Goal: Task Accomplishment & Management: Use online tool/utility

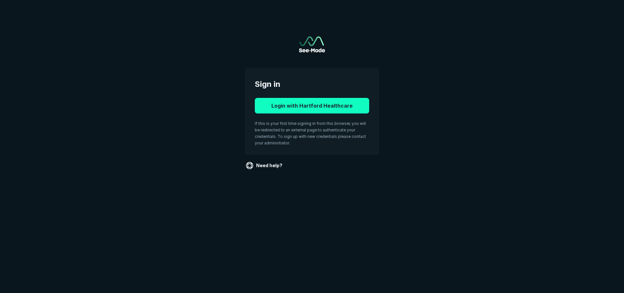
click at [297, 104] on button "Login with Hartford Healthcare" at bounding box center [312, 106] width 114 height 16
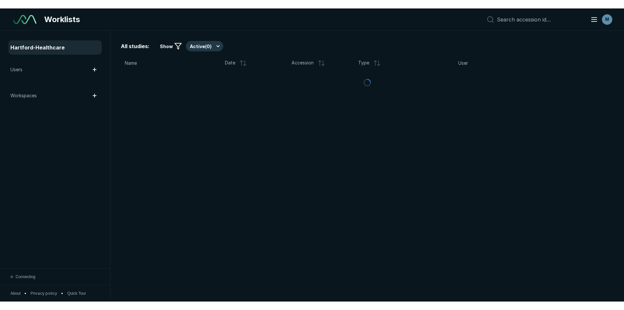
scroll to position [1937, 3044]
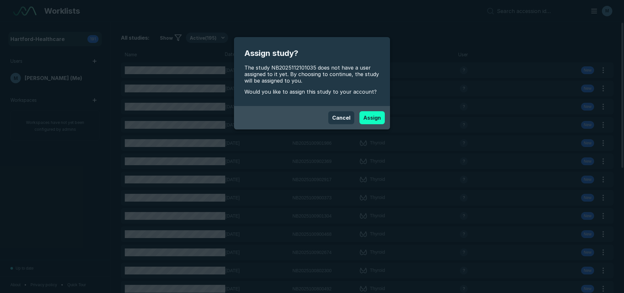
click at [368, 111] on div "Cancel Assign" at bounding box center [312, 117] width 146 height 13
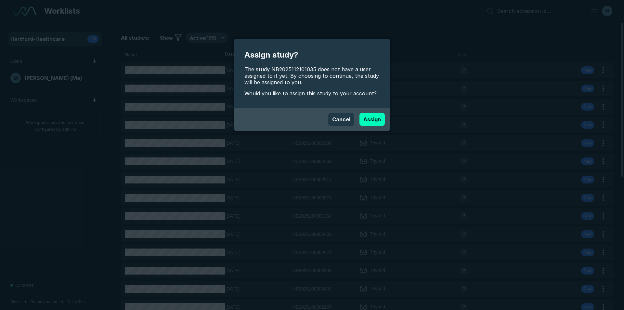
scroll to position [2117, 3646]
click at [367, 125] on button "Assign" at bounding box center [372, 119] width 25 height 13
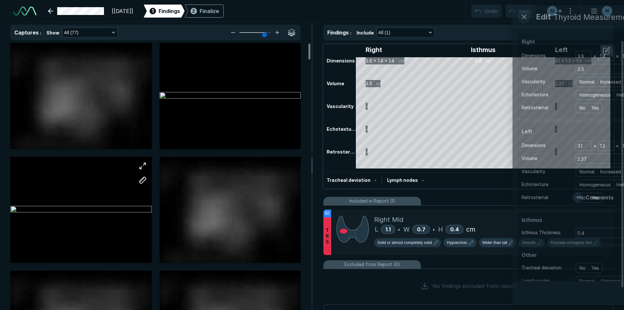
scroll to position [2117, 3646]
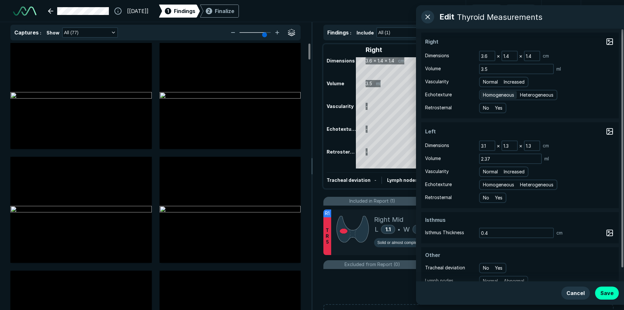
click at [499, 98] on span "Homogeneous" at bounding box center [498, 94] width 31 height 7
click at [487, 96] on input "Homogeneous" at bounding box center [484, 94] width 4 height 4
radio input "true"
click at [490, 84] on span "Normal" at bounding box center [490, 81] width 15 height 7
click at [487, 83] on input "Normal" at bounding box center [484, 81] width 4 height 4
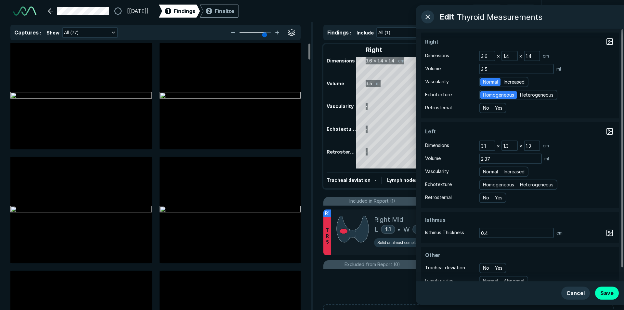
radio input "true"
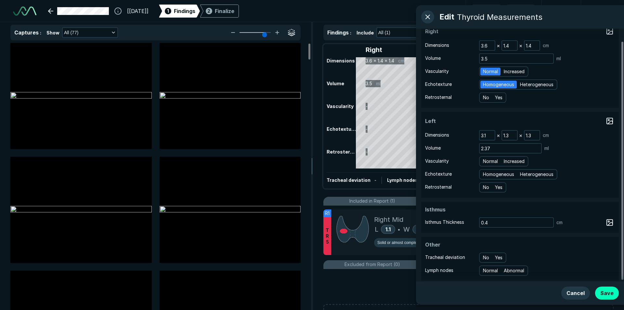
scroll to position [14, 0]
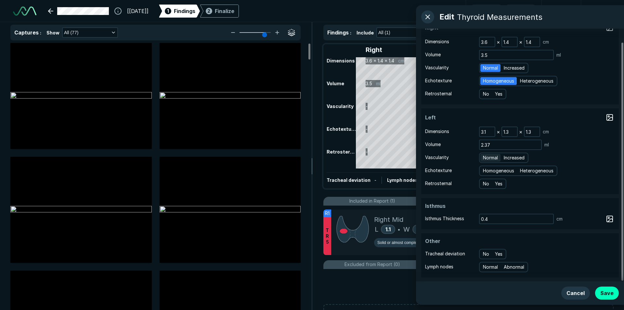
click at [489, 157] on span "Normal" at bounding box center [490, 157] width 15 height 7
click at [487, 157] on input "Normal" at bounding box center [484, 157] width 4 height 4
radio input "true"
click at [490, 167] on span "Homogeneous" at bounding box center [498, 170] width 31 height 7
click at [487, 168] on input "Homogeneous" at bounding box center [484, 170] width 4 height 4
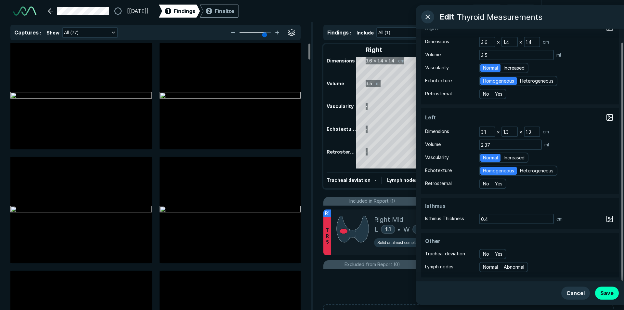
radio input "true"
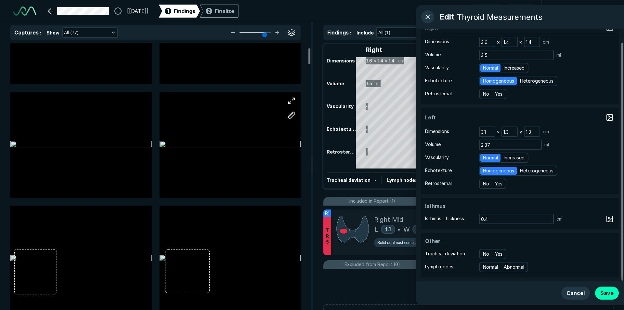
scroll to position [98, 0]
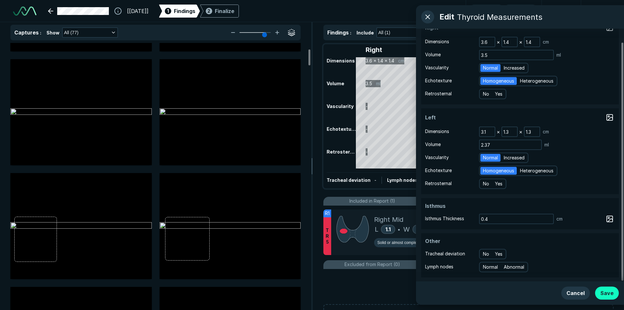
click at [608, 293] on button "Save" at bounding box center [607, 293] width 24 height 13
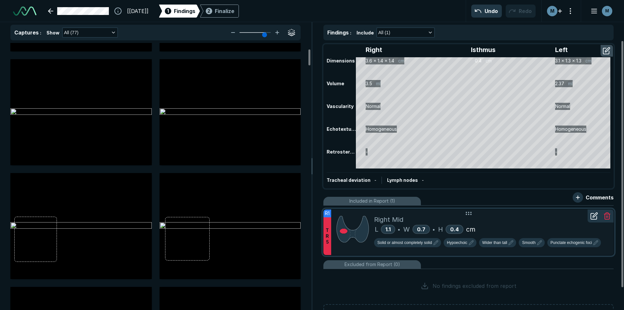
click at [504, 218] on div "Right Mid" at bounding box center [491, 220] width 234 height 10
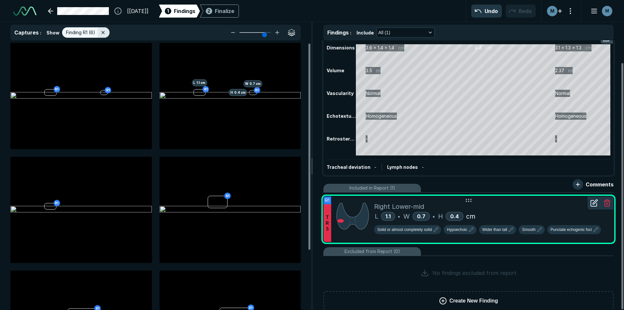
scroll to position [24, 0]
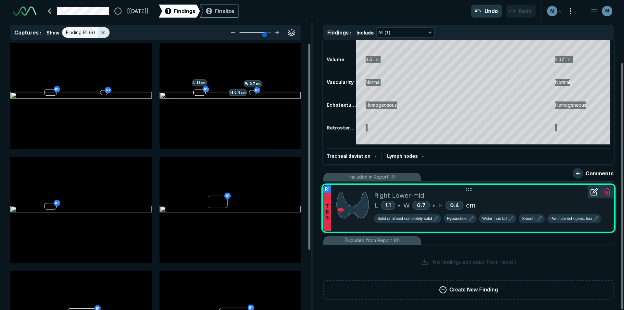
click at [593, 197] on div at bounding box center [594, 191] width 13 height 13
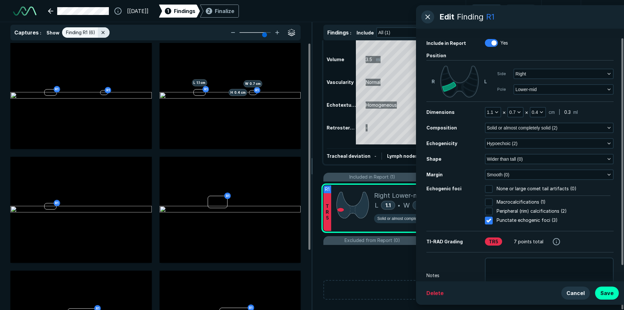
scroll to position [28, 0]
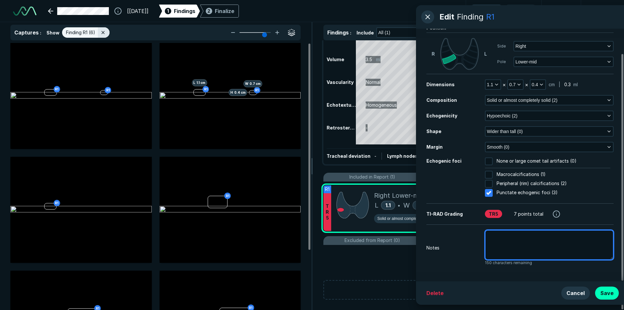
click at [541, 240] on textarea at bounding box center [549, 245] width 129 height 30
type textarea "x"
type textarea "p"
type textarea "x"
type textarea "pr"
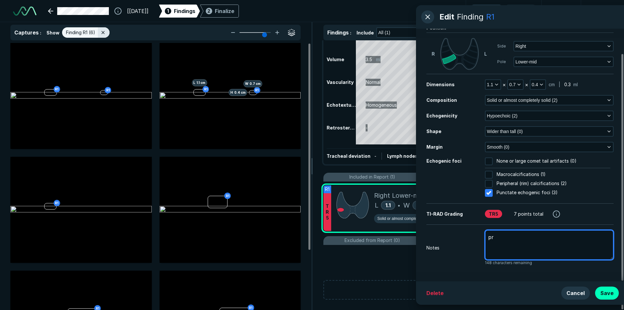
type textarea "x"
type textarea "pri"
type textarea "x"
type textarea "prio"
type textarea "x"
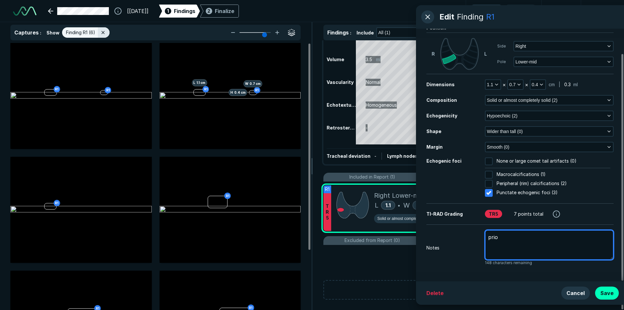
type textarea "prior"
type textarea "x"
type textarea "prior"
type textarea "x"
type textarea "prior m"
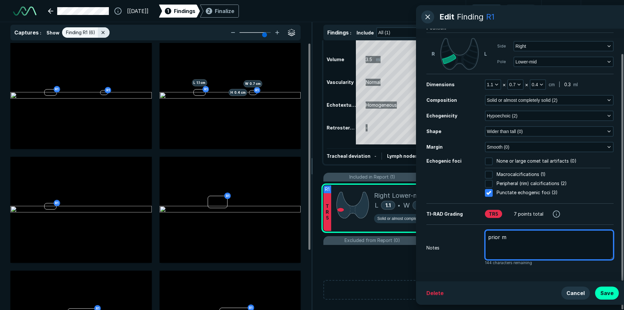
type textarea "x"
type textarea "prior me"
type textarea "x"
type textarea "prior mea"
type textarea "x"
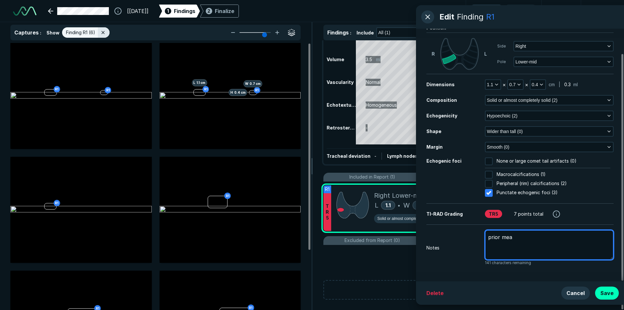
type textarea "prior meau"
type textarea "x"
type textarea "prior mea"
type textarea "x"
type textarea "prior meas"
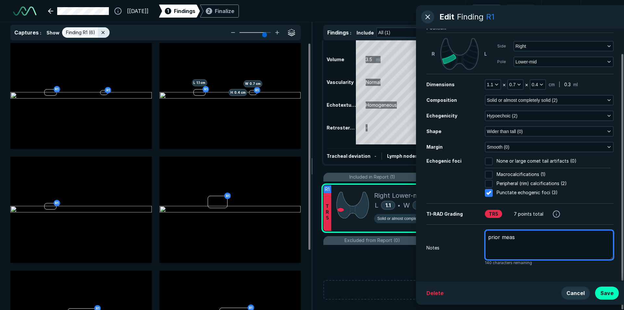
type textarea "x"
type textarea "prior measu"
type textarea "x"
type textarea "prior measur"
type textarea "x"
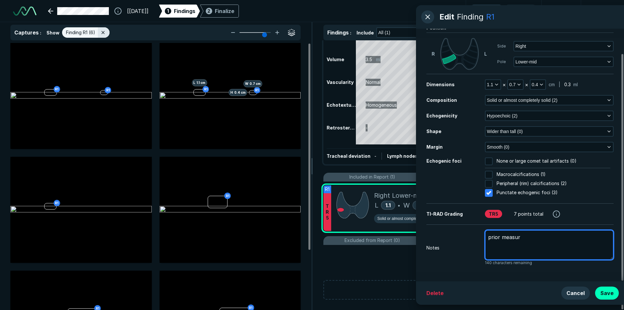
type textarea "prior measure"
type textarea "x"
type textarea "prior measurem"
type textarea "x"
type textarea "prior measureme"
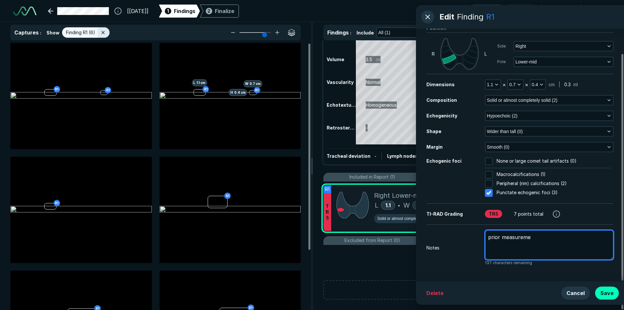
type textarea "x"
type textarea "prior measuremen"
type textarea "x"
type textarea "prior measurement"
type textarea "x"
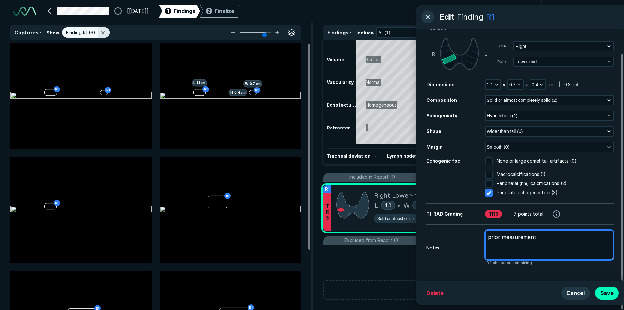
type textarea "prior measurement"
type textarea "x"
type textarea "prior measurement"
type textarea "x"
type textarea "prior measurements"
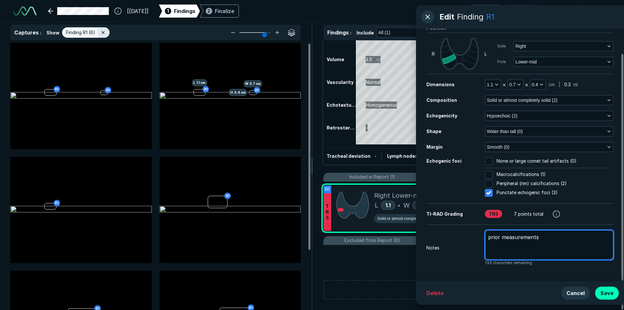
type textarea "x"
type textarea "prior measurements"
type textarea "x"
type textarea "prior measurements ."
type textarea "x"
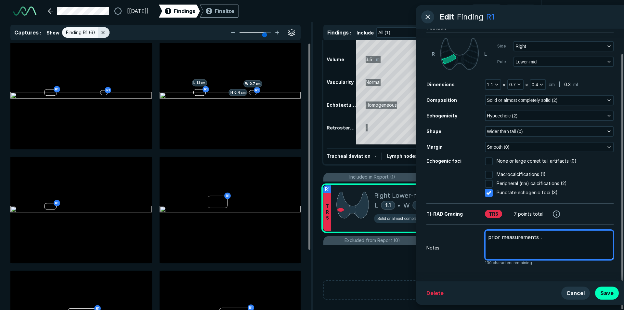
type textarea "prior measurements .5"
type textarea "x"
type textarea "prior measurements .5"
type textarea "x"
type textarea "prior measurements .5 x"
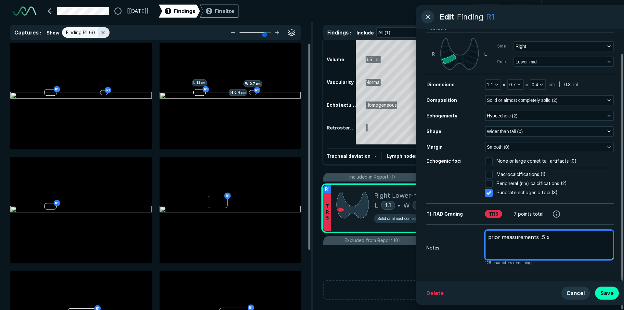
type textarea "x"
type textarea "prior measurements .5 x"
type textarea "x"
type textarea "prior measurements .5 x ."
type textarea "x"
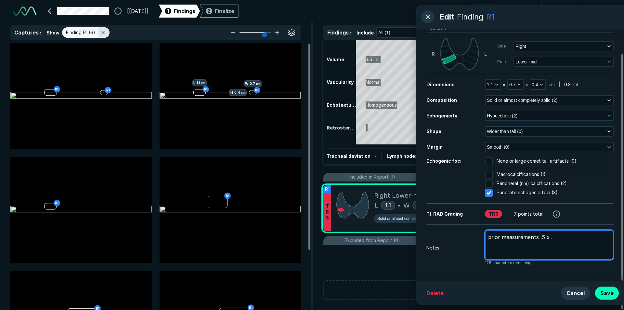
type textarea "prior measurements .5 x .5"
type textarea "x"
type textarea "prior measurements .5 x .5"
type textarea "x"
type textarea "prior measurements .5 x .5 x"
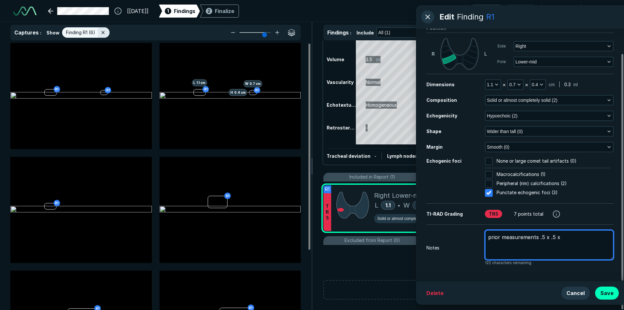
type textarea "x"
type textarea "prior measurements .5 x .5 x"
type textarea "x"
type textarea "prior measurements .5 x .5 x ."
type textarea "x"
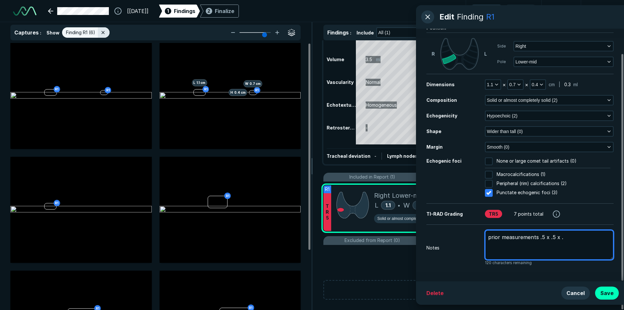
type textarea "prior measurements .5 x .5 x .8"
type textarea "x"
type textarea "prior measurements .5 x .5 x .88"
type textarea "x"
type textarea "prior measurements .5 x .5 x .8"
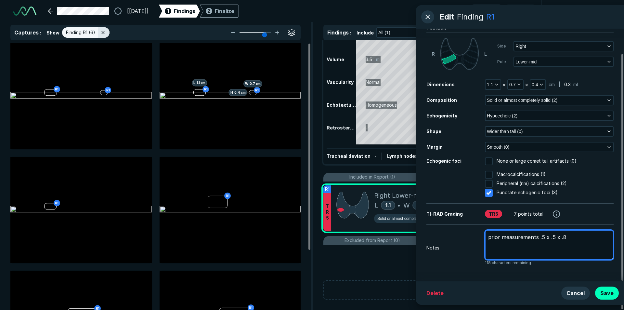
type textarea "x"
type textarea "prior measurements .5 x .5 x .8"
type textarea "x"
type textarea "prior measurements .5 x .5 x .8 c"
type textarea "x"
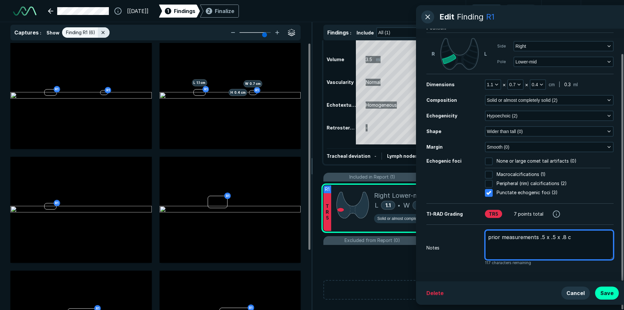
type textarea "prior measurements .5 x .5 x .8 cm"
type textarea "x"
type textarea "prior measurements .5 x .5 x .8 cm"
type textarea "x"
type textarea "prior measurements .5 x .5 x .8 cm"
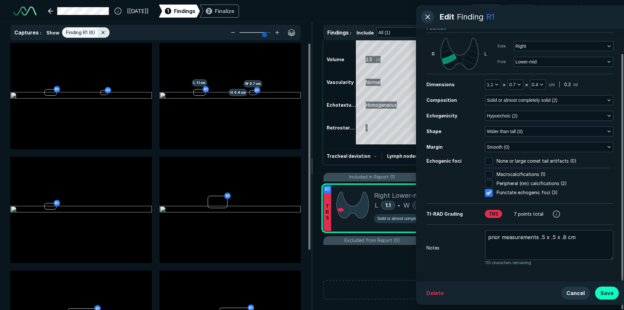
click at [606, 289] on button "Save" at bounding box center [607, 293] width 24 height 13
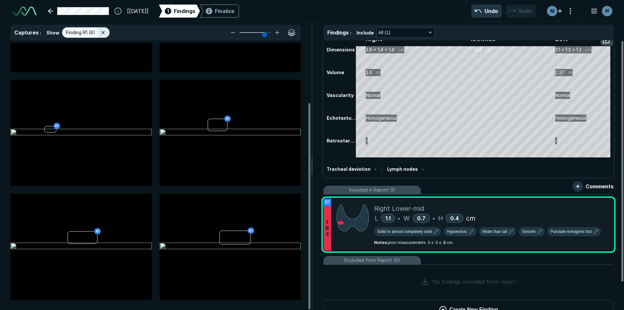
scroll to position [0, 0]
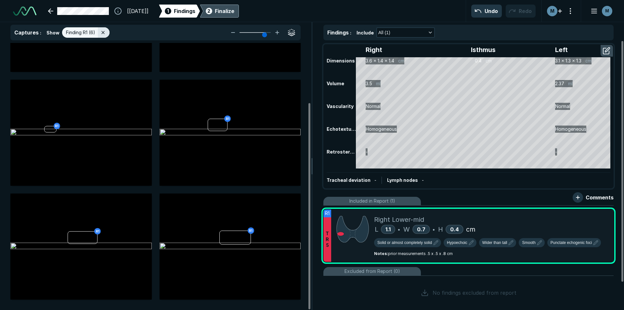
click at [233, 11] on div "Finalize" at bounding box center [225, 11] width 20 height 8
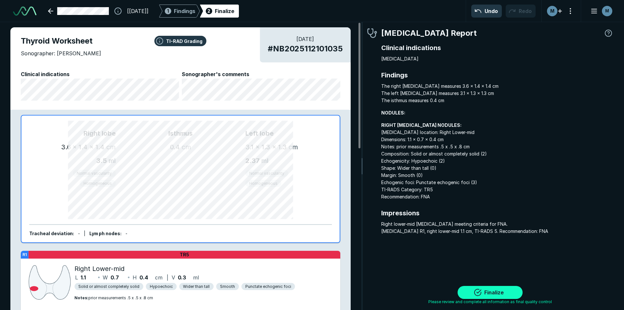
click at [503, 290] on button "Finalize" at bounding box center [490, 292] width 65 height 13
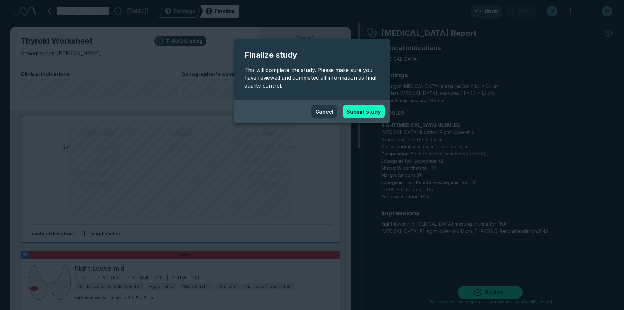
click at [374, 117] on button "Submit study" at bounding box center [364, 111] width 42 height 13
type textarea "x"
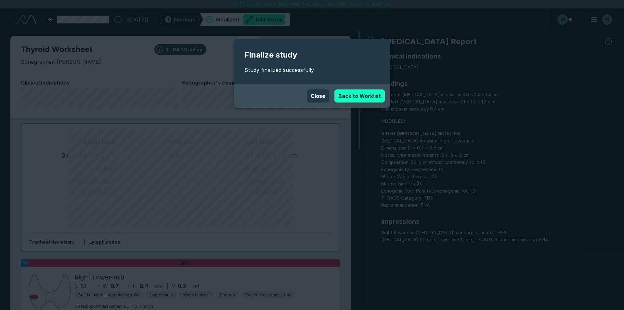
click at [370, 100] on link "Back to Worklist" at bounding box center [360, 95] width 50 height 13
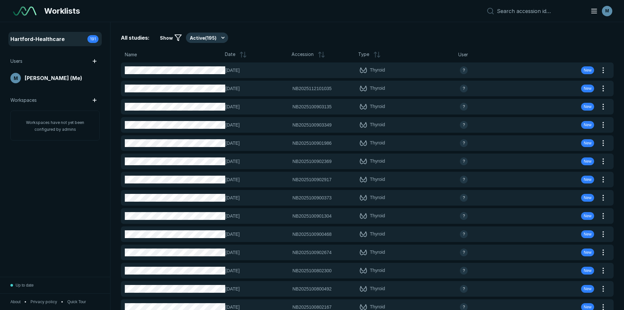
scroll to position [2013, 3044]
